Goal: Task Accomplishment & Management: Manage account settings

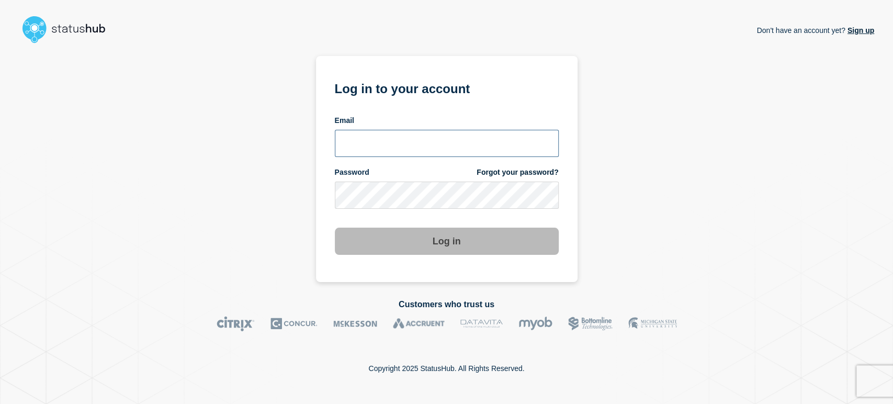
click at [371, 139] on input "email input" at bounding box center [447, 143] width 224 height 27
type input "[PERSON_NAME][EMAIL_ADDRESS][PERSON_NAME][DOMAIN_NAME]"
click at [335, 227] on button "Log in" at bounding box center [447, 240] width 224 height 27
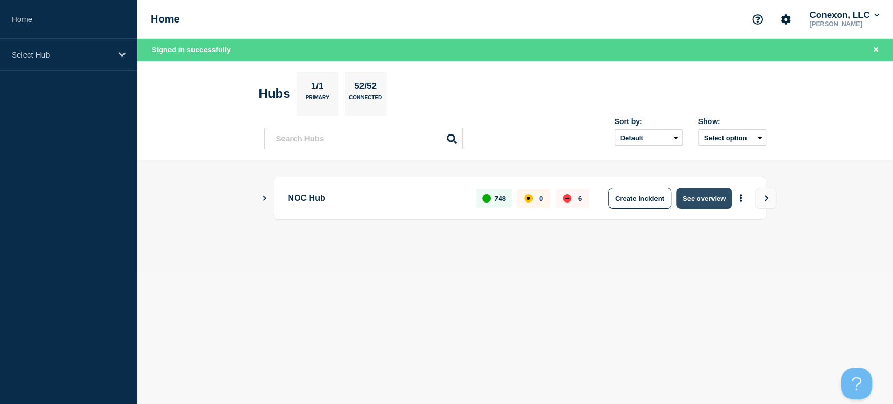
click at [687, 196] on button "See overview" at bounding box center [703, 198] width 55 height 21
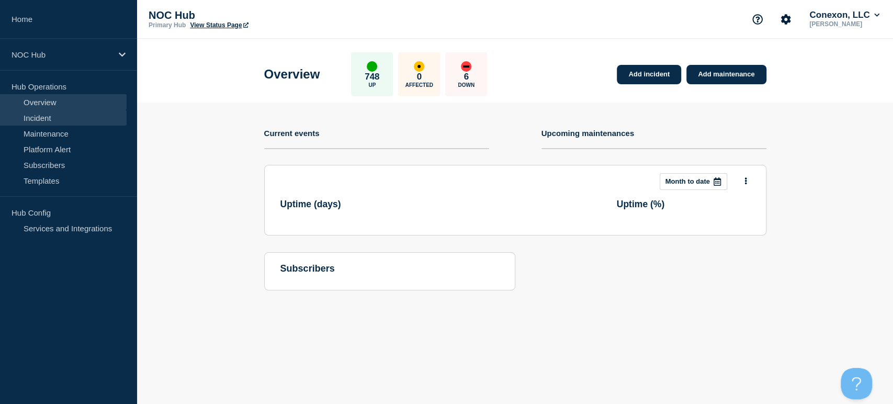
click at [50, 120] on link "Incident" at bounding box center [63, 118] width 127 height 16
